Goal: Task Accomplishment & Management: Use online tool/utility

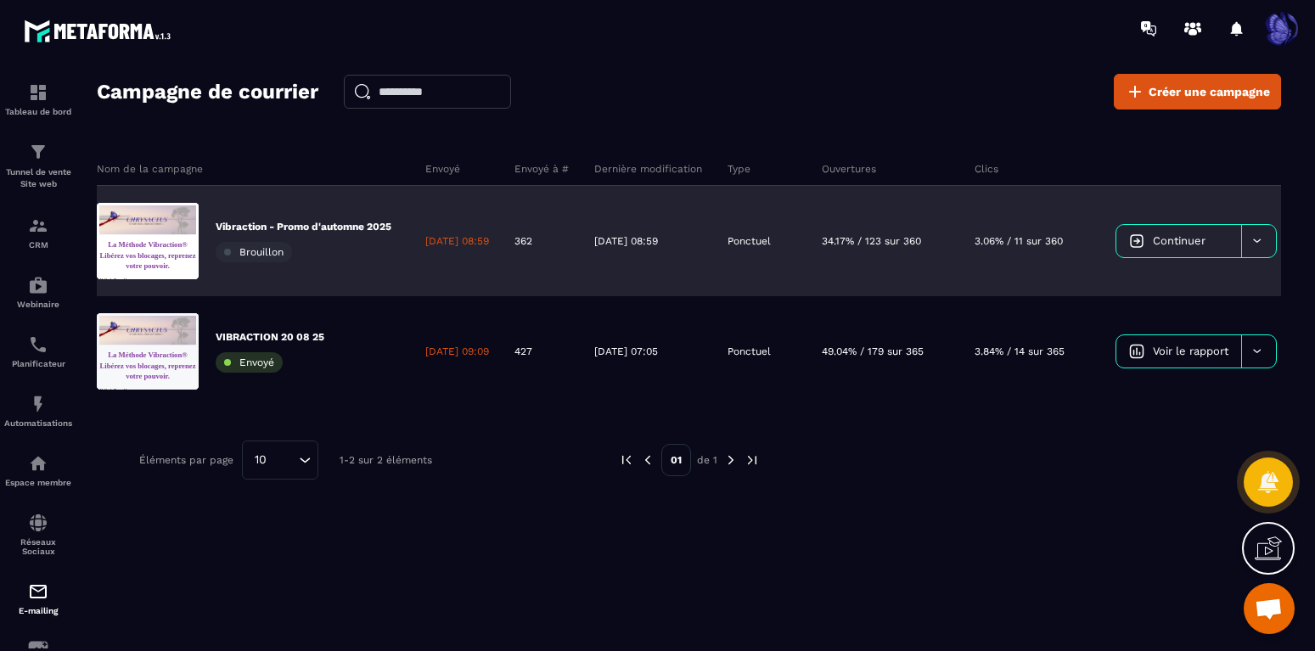
click at [1238, 250] on link "Continuer" at bounding box center [1178, 241] width 125 height 32
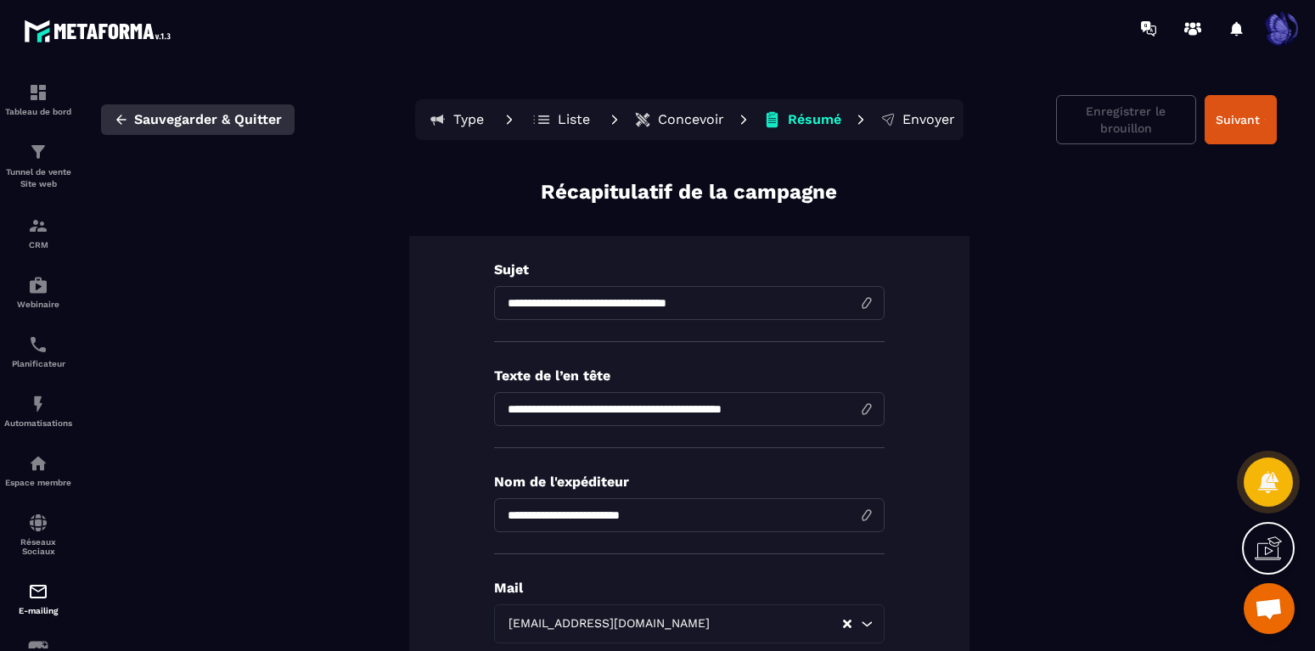
click at [119, 121] on icon "button" at bounding box center [121, 119] width 15 height 15
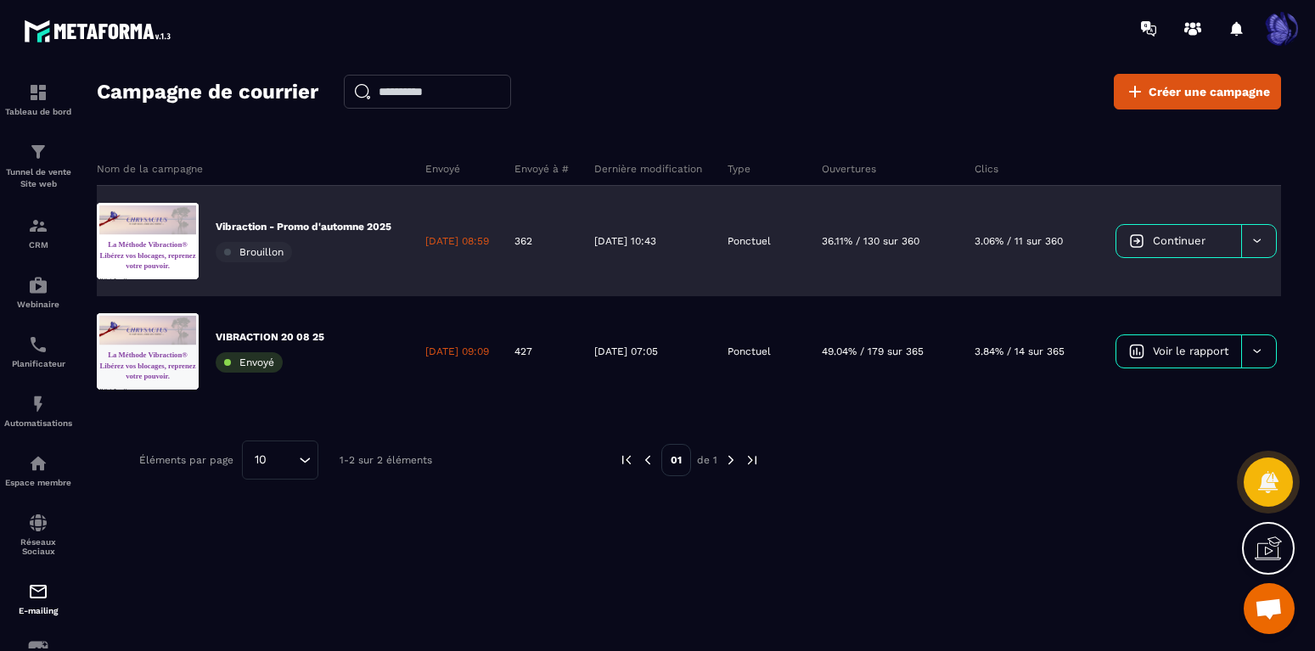
click at [477, 233] on div "[DATE] 08:59" at bounding box center [457, 241] width 89 height 110
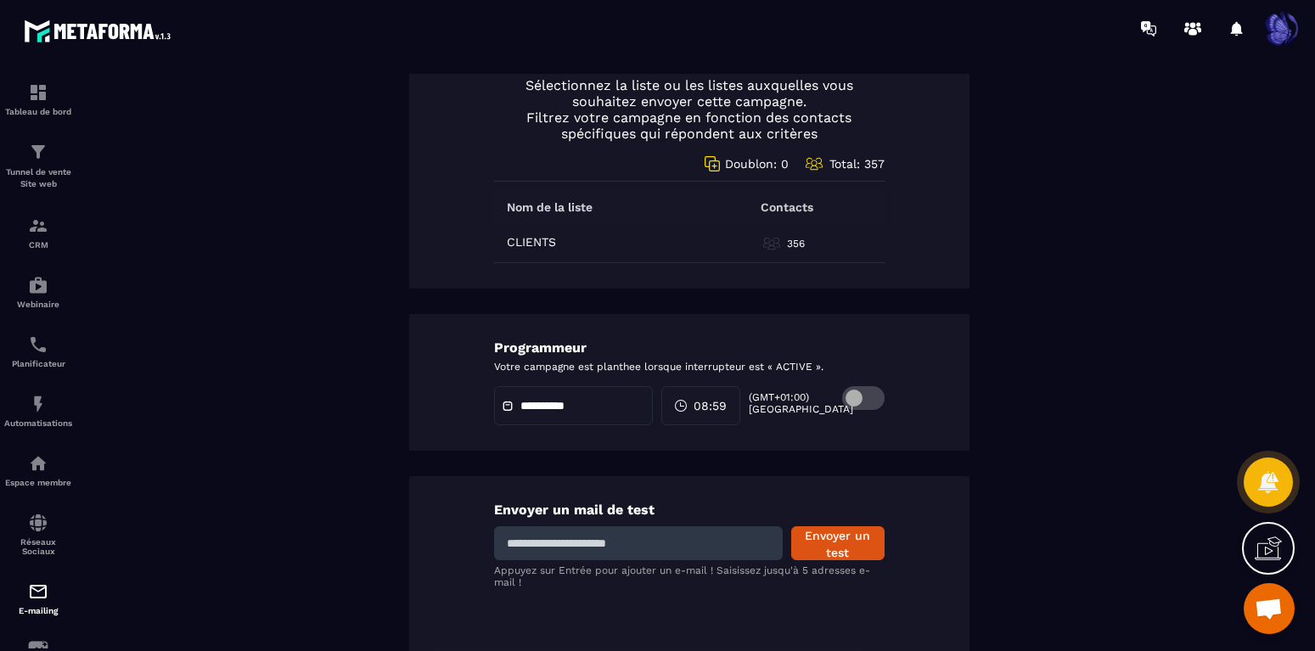
scroll to position [909, 0]
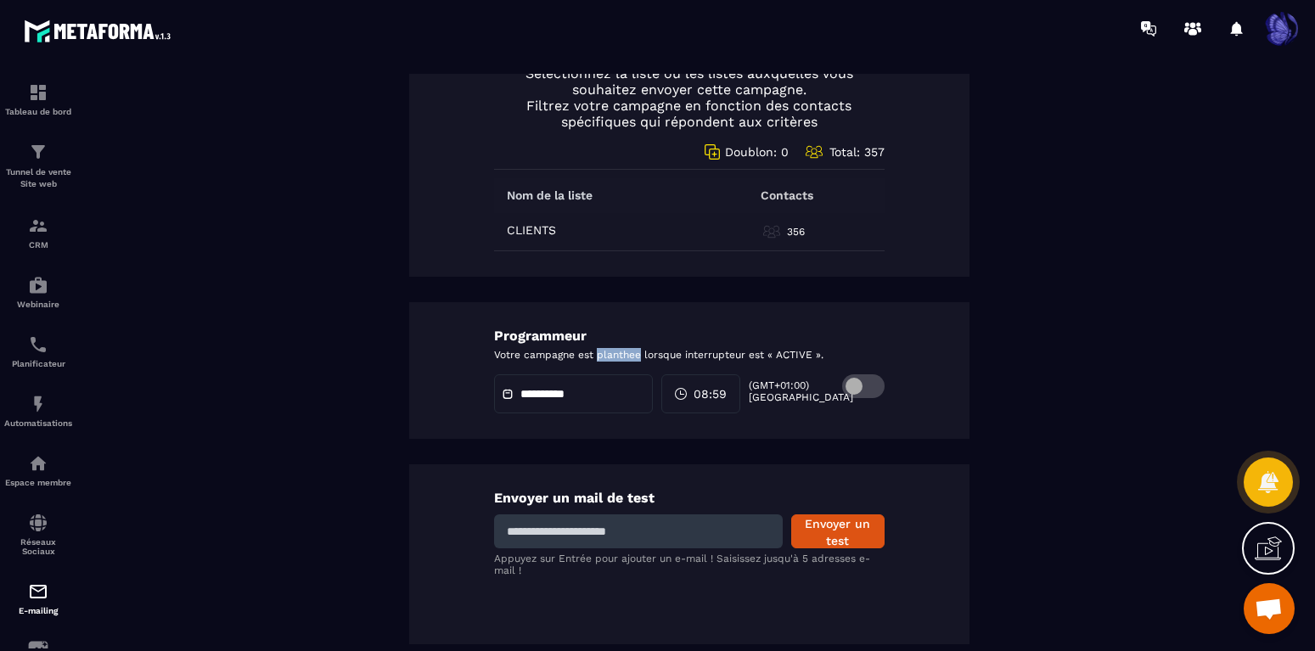
drag, startPoint x: 640, startPoint y: 353, endPoint x: 598, endPoint y: 352, distance: 42.5
click at [598, 352] on p "Votre campagne est planthee lorsque interrupteur est « ACTIVE »." at bounding box center [689, 355] width 390 height 14
copy p "planthee"
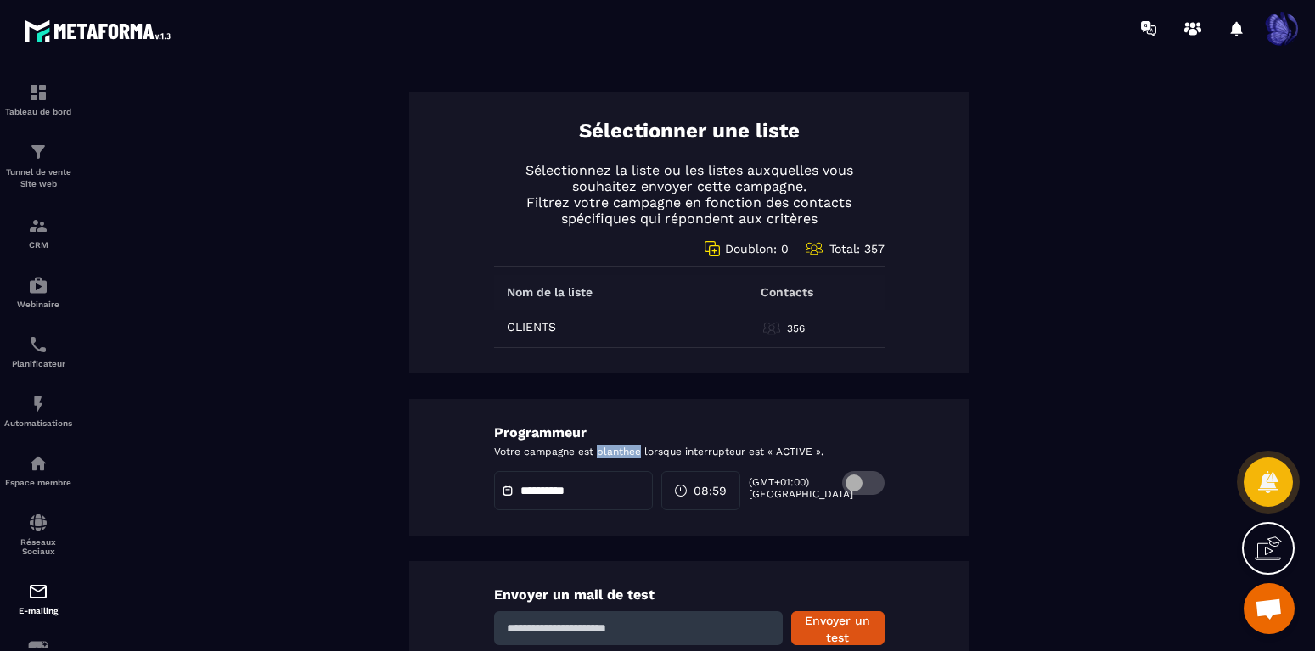
scroll to position [328, 0]
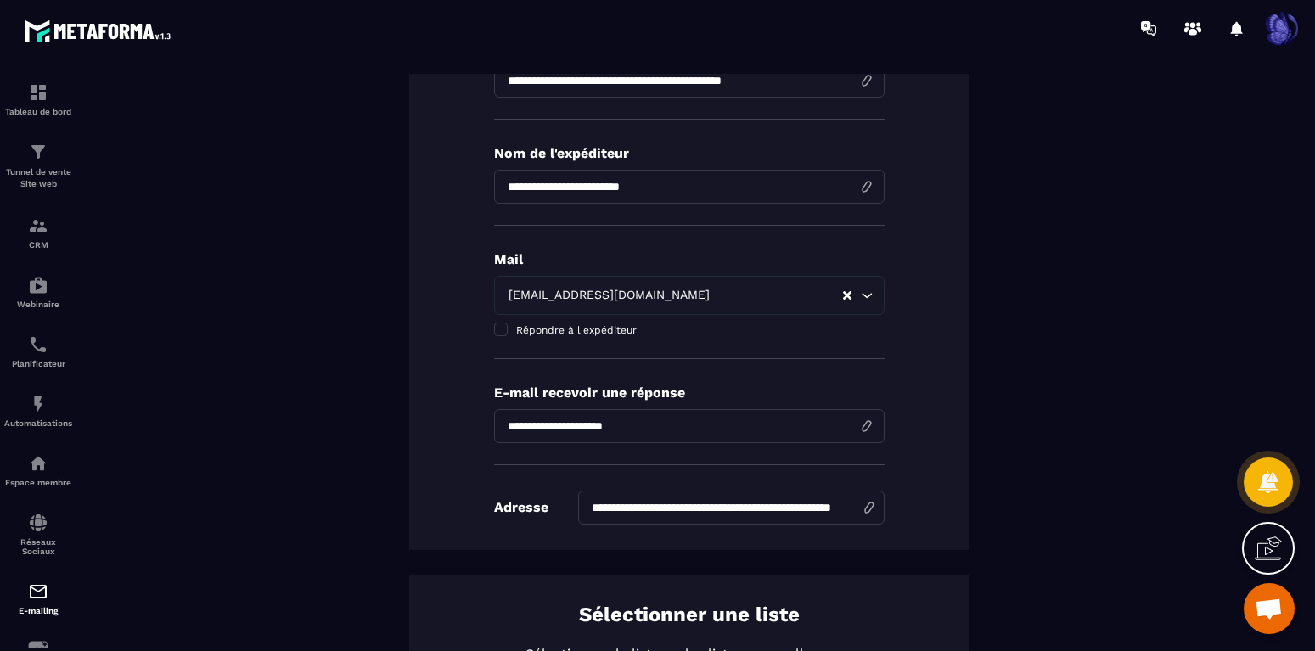
click at [1124, 198] on div "**********" at bounding box center [689, 537] width 1176 height 1375
click at [48, 608] on p "E-mailing" at bounding box center [38, 610] width 68 height 9
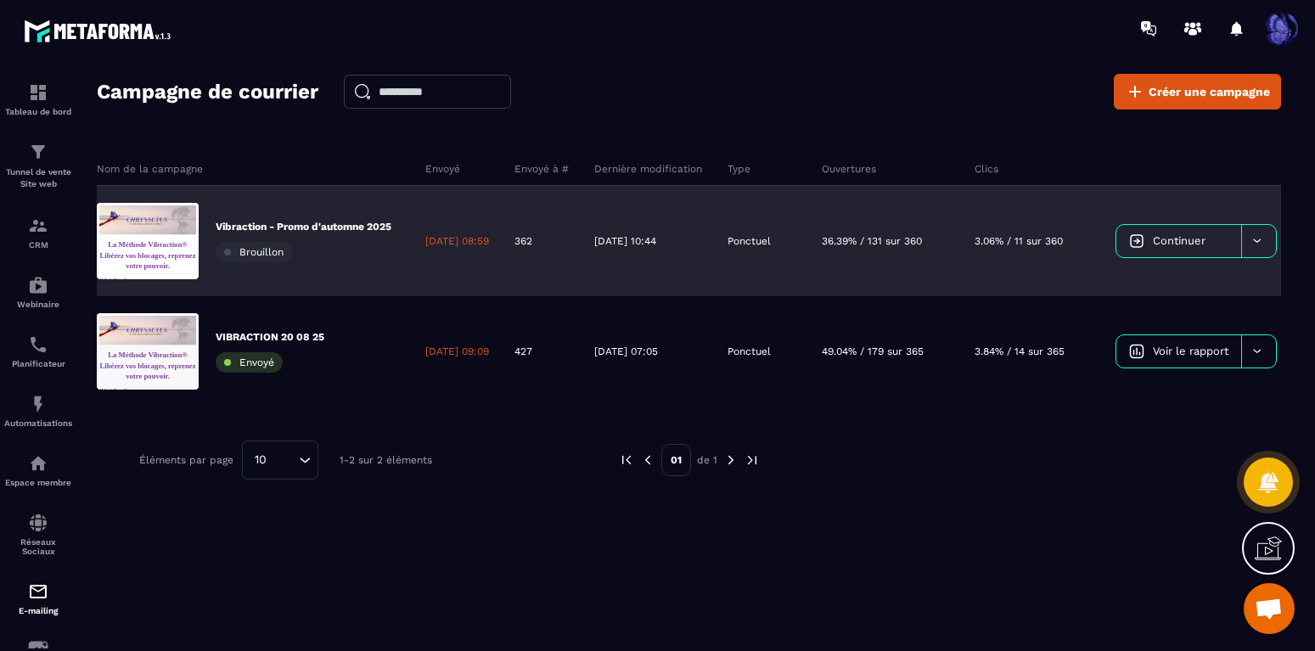
click at [1199, 239] on span "Continuer" at bounding box center [1179, 240] width 53 height 13
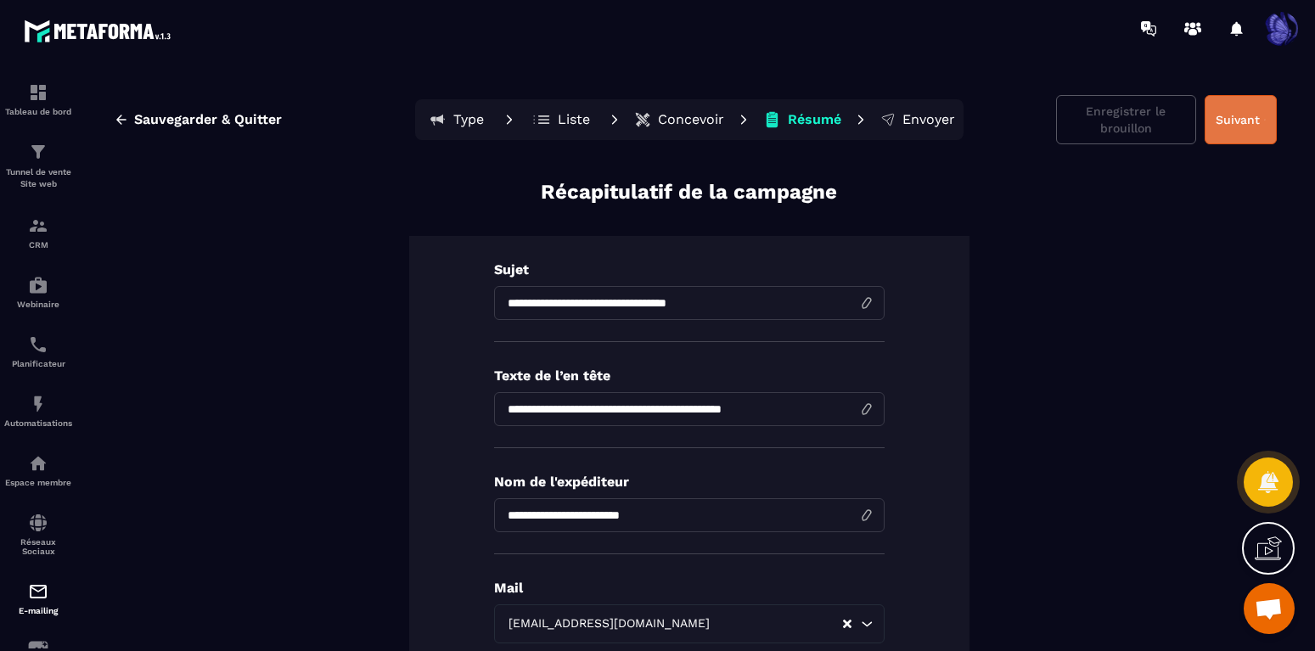
click at [1233, 122] on button "Suivant" at bounding box center [1240, 119] width 72 height 49
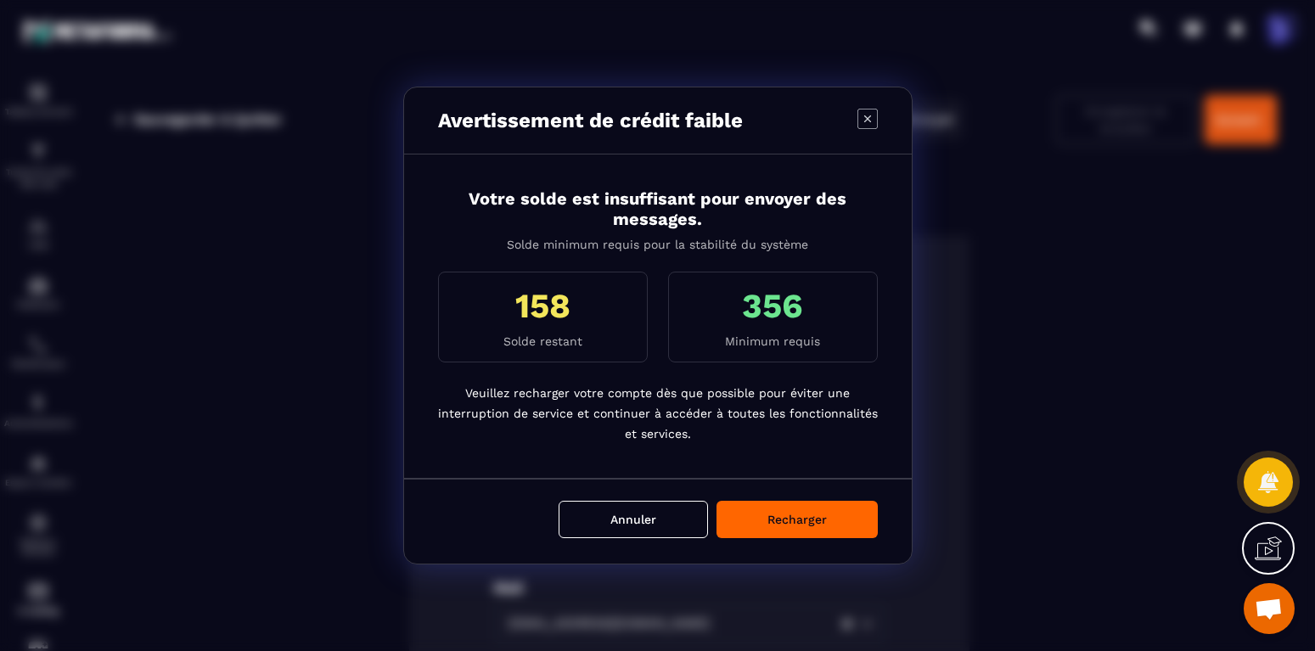
click at [806, 529] on button "Recharger" at bounding box center [796, 519] width 161 height 37
